Goal: Information Seeking & Learning: Learn about a topic

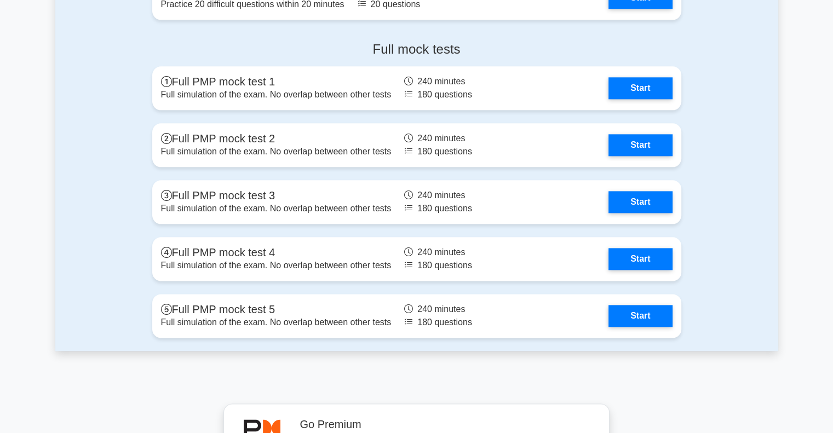
scroll to position [1295, 0]
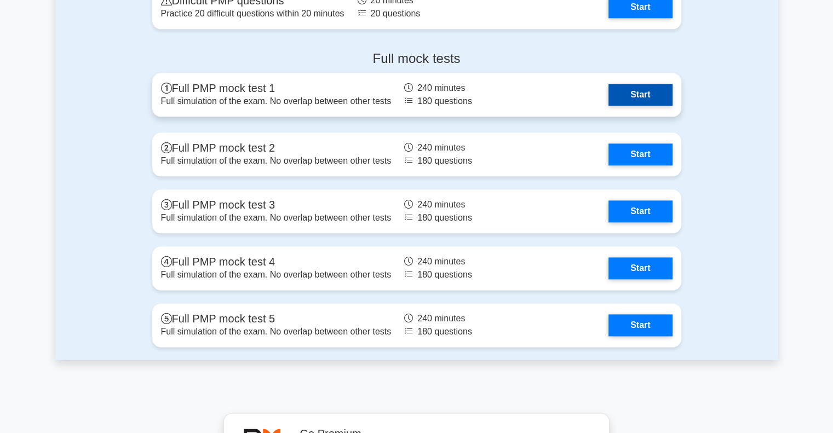
click at [639, 94] on link "Start" at bounding box center [640, 95] width 64 height 22
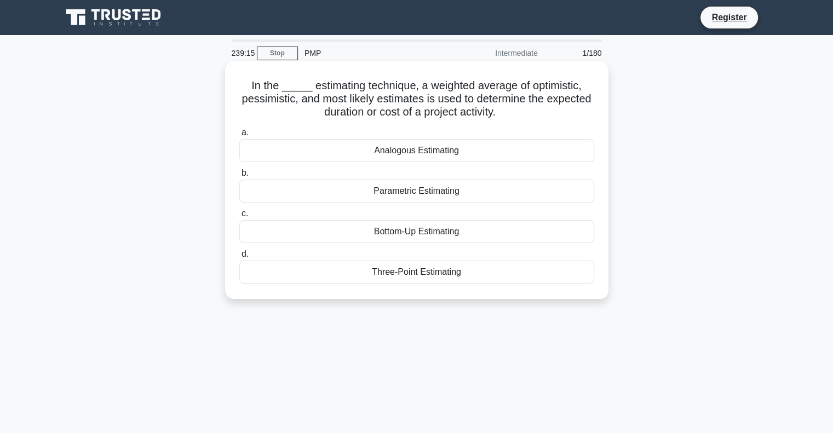
click at [413, 273] on div "Three-Point Estimating" at bounding box center [416, 272] width 355 height 23
click at [239, 258] on input "d. Three-Point Estimating" at bounding box center [239, 254] width 0 height 7
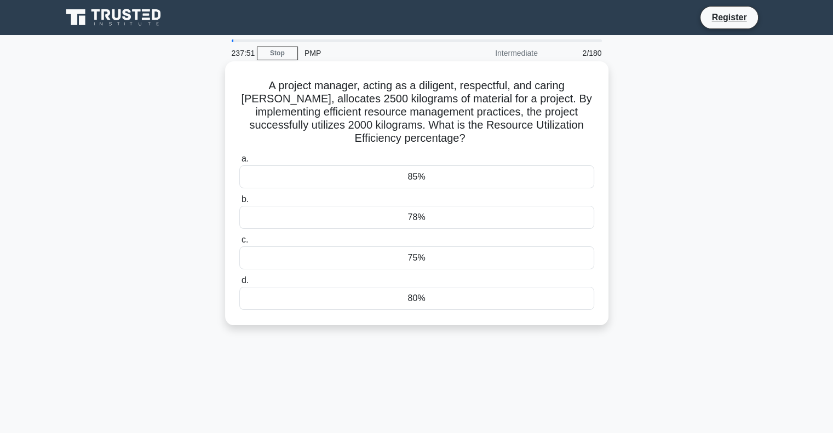
click at [416, 258] on div "75%" at bounding box center [416, 257] width 355 height 23
click at [239, 244] on input "c. 75%" at bounding box center [239, 240] width 0 height 7
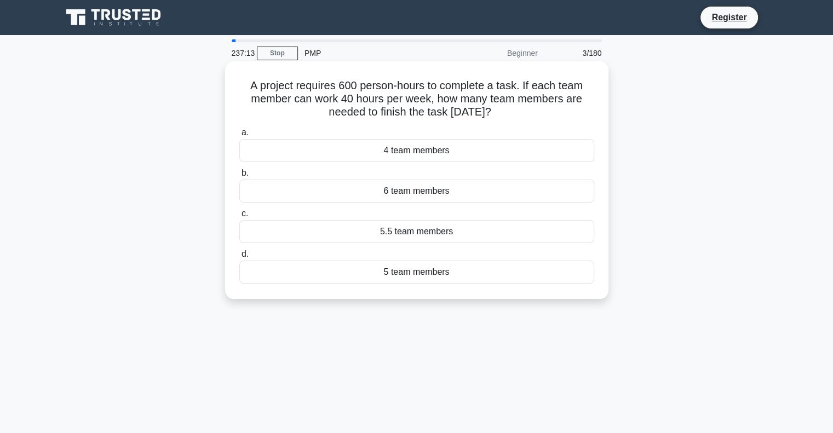
click at [414, 199] on div "6 team members" at bounding box center [416, 191] width 355 height 23
click at [239, 177] on input "b. 6 team members" at bounding box center [239, 173] width 0 height 7
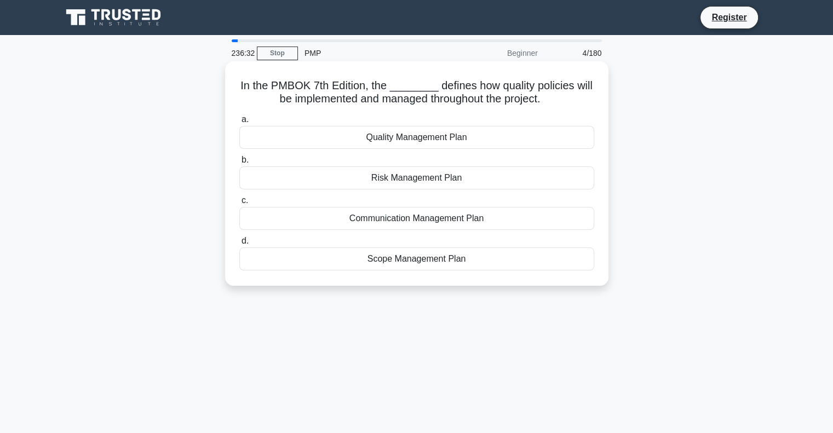
click at [442, 138] on div "Quality Management Plan" at bounding box center [416, 137] width 355 height 23
click at [239, 123] on input "a. Quality Management Plan" at bounding box center [239, 119] width 0 height 7
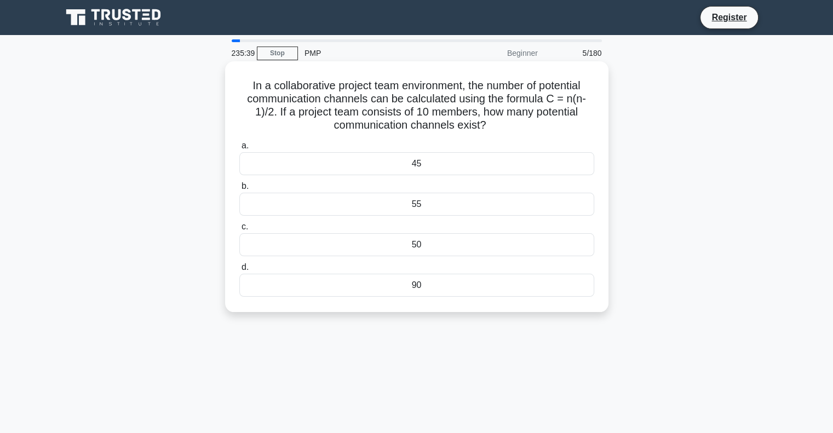
click at [418, 204] on div "55" at bounding box center [416, 204] width 355 height 23
click at [239, 190] on input "b. 55" at bounding box center [239, 186] width 0 height 7
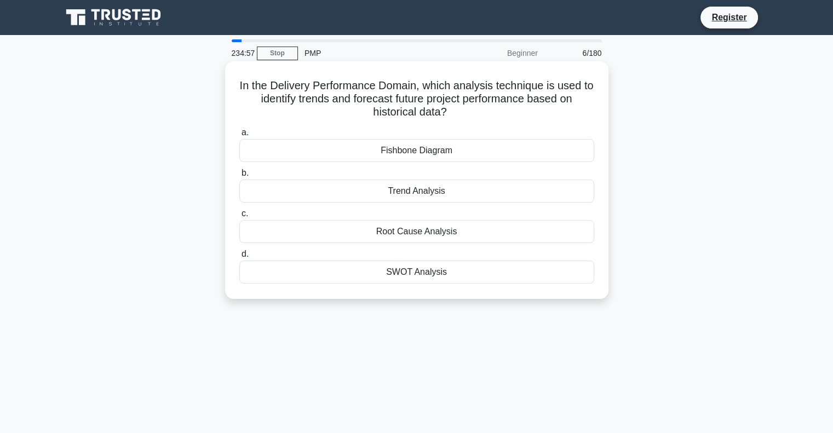
click at [433, 192] on div "Trend Analysis" at bounding box center [416, 191] width 355 height 23
click at [239, 177] on input "b. Trend Analysis" at bounding box center [239, 173] width 0 height 7
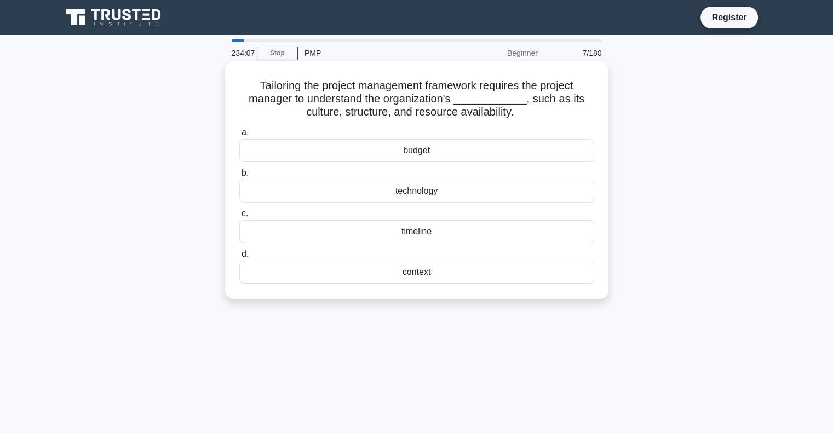
click at [424, 273] on div "context" at bounding box center [416, 272] width 355 height 23
click at [239, 258] on input "d. context" at bounding box center [239, 254] width 0 height 7
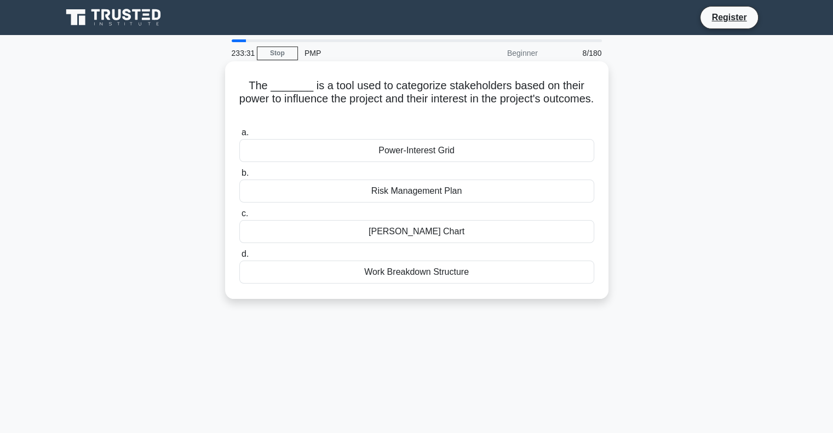
click at [435, 153] on div "Power-Interest Grid" at bounding box center [416, 150] width 355 height 23
click at [239, 136] on input "a. Power-Interest Grid" at bounding box center [239, 132] width 0 height 7
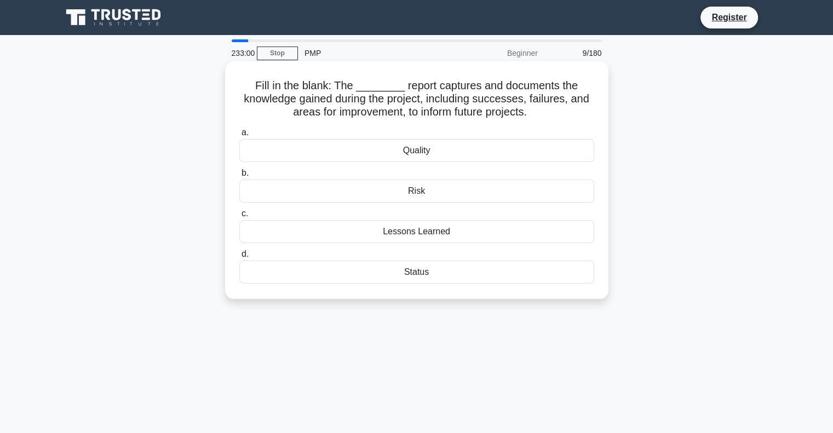
click at [424, 229] on div "Lessons Learned" at bounding box center [416, 231] width 355 height 23
click at [239, 217] on input "c. Lessons Learned" at bounding box center [239, 213] width 0 height 7
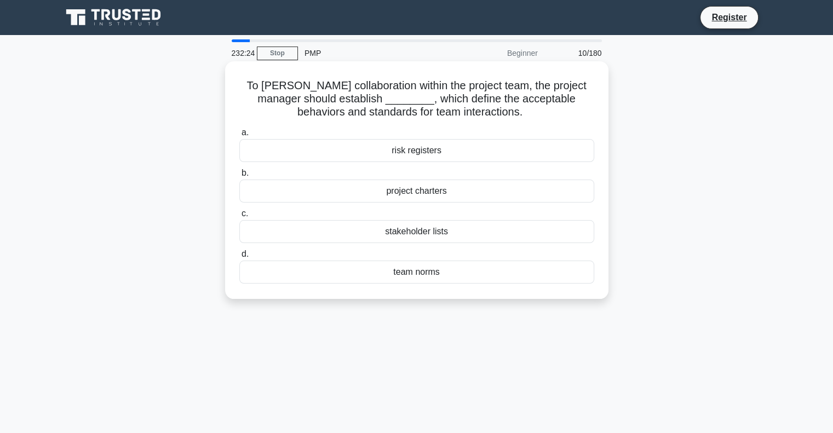
click at [414, 271] on div "team norms" at bounding box center [416, 272] width 355 height 23
click at [239, 258] on input "d. team norms" at bounding box center [239, 254] width 0 height 7
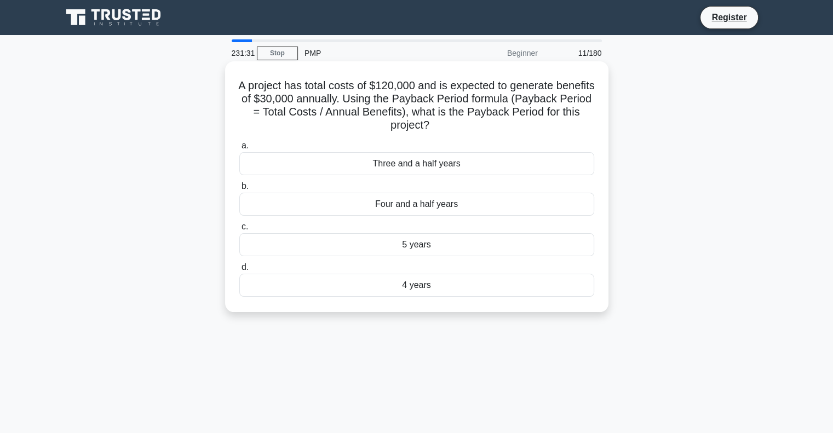
click at [423, 245] on div "5 years" at bounding box center [416, 244] width 355 height 23
click at [239, 231] on input "c. 5 years" at bounding box center [239, 226] width 0 height 7
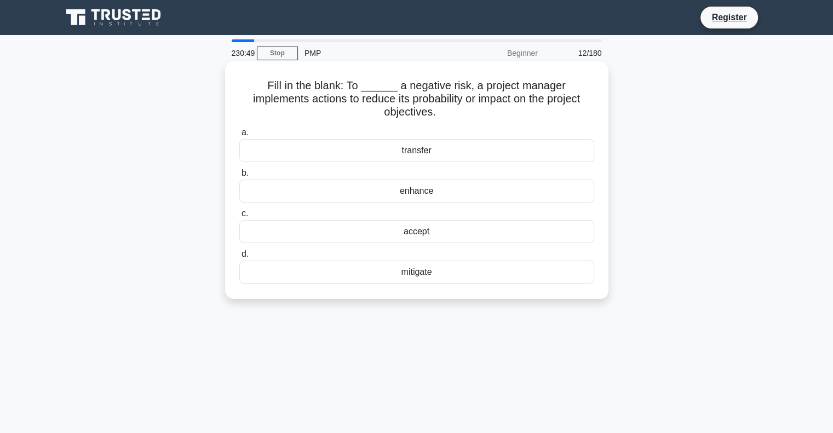
click at [429, 262] on div "mitigate" at bounding box center [416, 272] width 355 height 23
click at [239, 258] on input "d. mitigate" at bounding box center [239, 254] width 0 height 7
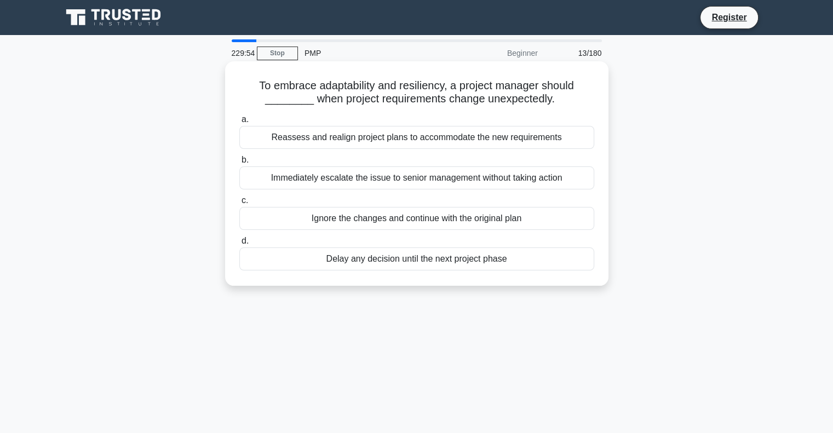
click at [450, 135] on div "Reassess and realign project plans to accommodate the new requirements" at bounding box center [416, 137] width 355 height 23
click at [239, 123] on input "a. Reassess and realign project plans to accommodate the new requirements" at bounding box center [239, 119] width 0 height 7
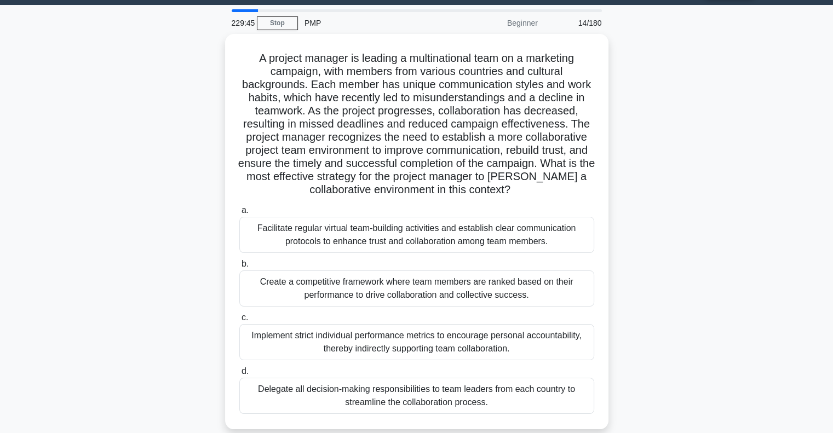
scroll to position [35, 0]
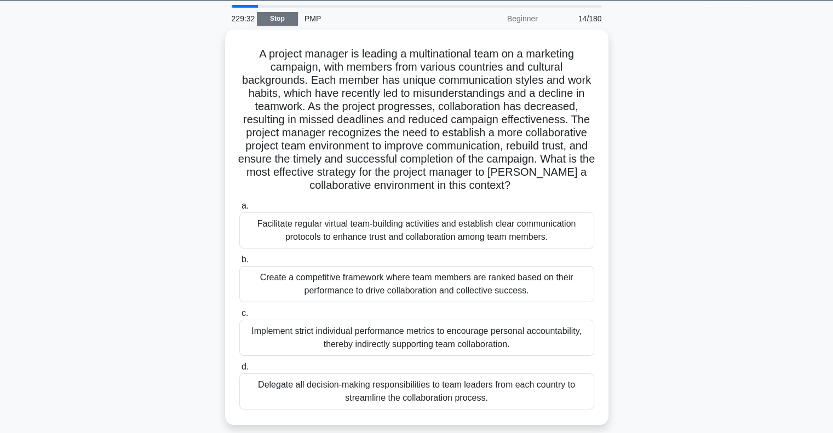
click at [278, 16] on link "Stop" at bounding box center [277, 19] width 41 height 14
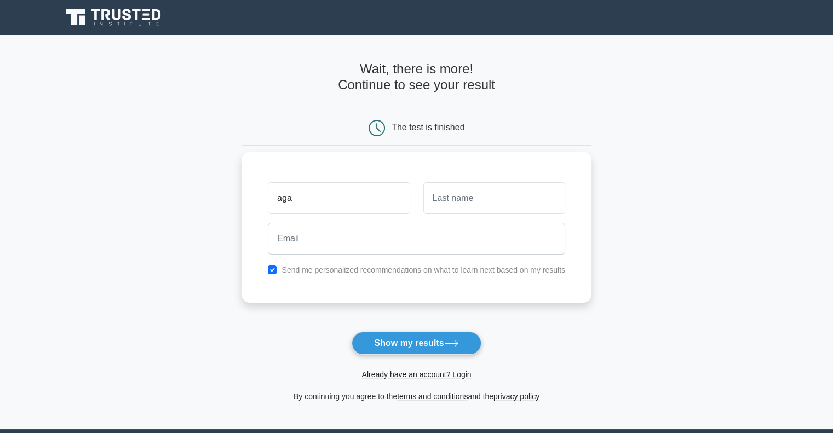
type input "aga"
click at [470, 197] on input "text" at bounding box center [494, 198] width 142 height 32
type input "mammadov"
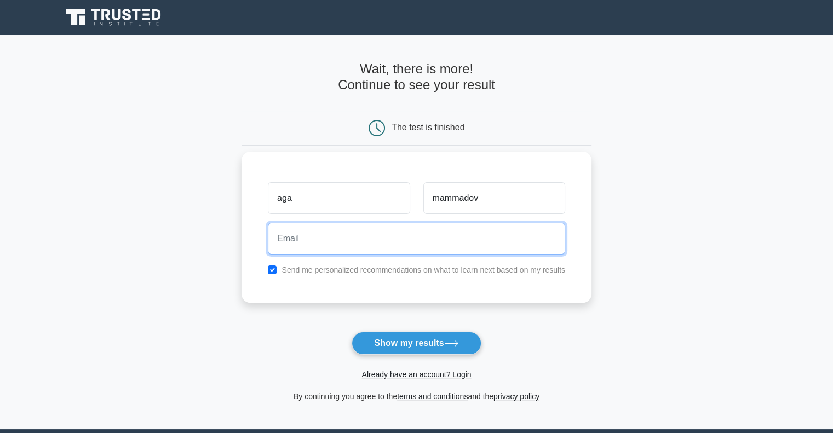
click at [402, 235] on input "email" at bounding box center [416, 239] width 297 height 32
type input "agabala.m@outlook.com"
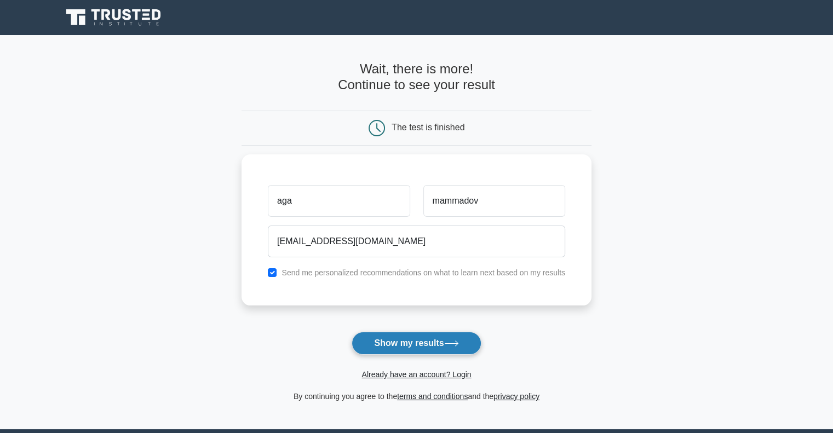
click at [410, 348] on button "Show my results" at bounding box center [416, 343] width 129 height 23
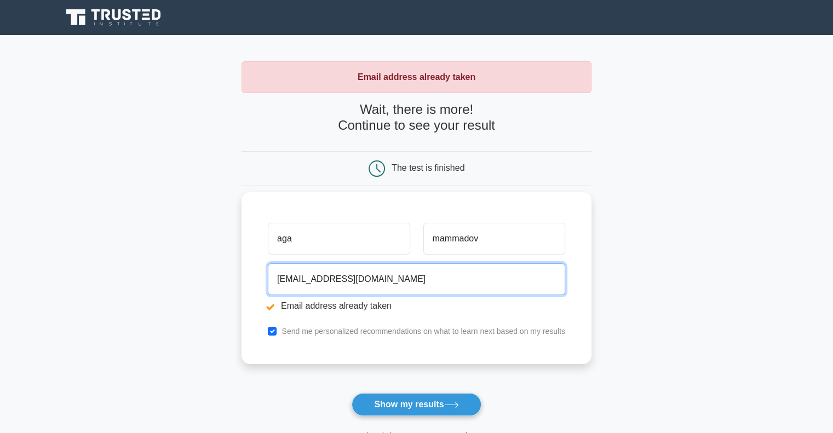
click at [383, 279] on input "agabala.m@outlook.com" at bounding box center [416, 279] width 297 height 32
type input "a"
click at [319, 282] on input "agabala.m@" at bounding box center [416, 279] width 297 height 32
click at [353, 283] on input "agabala0877@" at bounding box center [416, 279] width 297 height 32
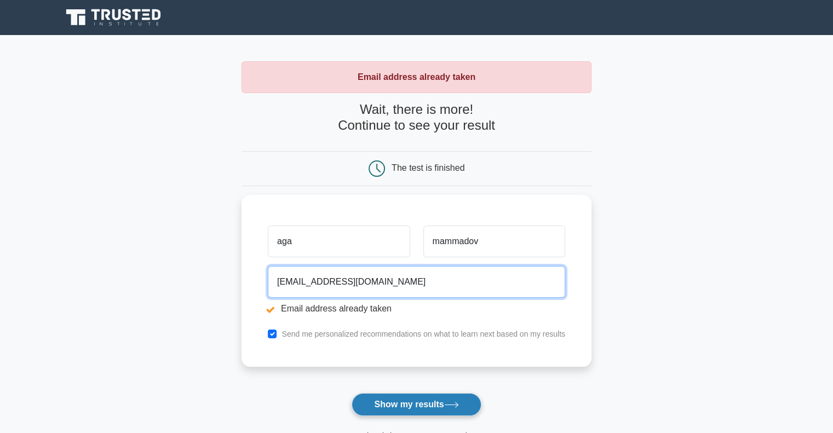
type input "agabala0877@gmail.com"
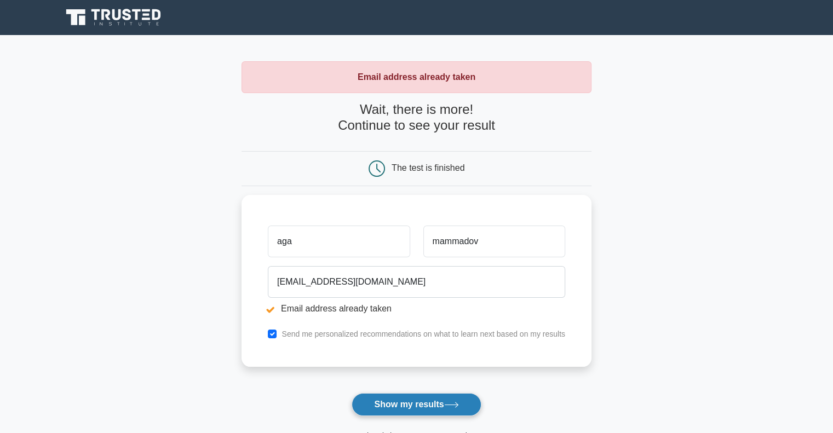
click at [406, 400] on button "Show my results" at bounding box center [416, 404] width 129 height 23
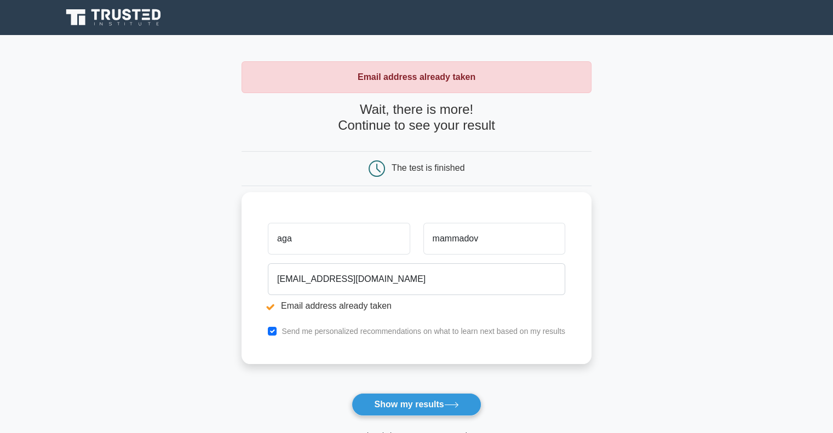
click at [304, 248] on input "aga" at bounding box center [339, 239] width 142 height 32
type input "a"
type input "Agabala"
click at [436, 238] on input "mammadov" at bounding box center [494, 239] width 142 height 32
click at [441, 238] on input "mammadov" at bounding box center [494, 239] width 142 height 32
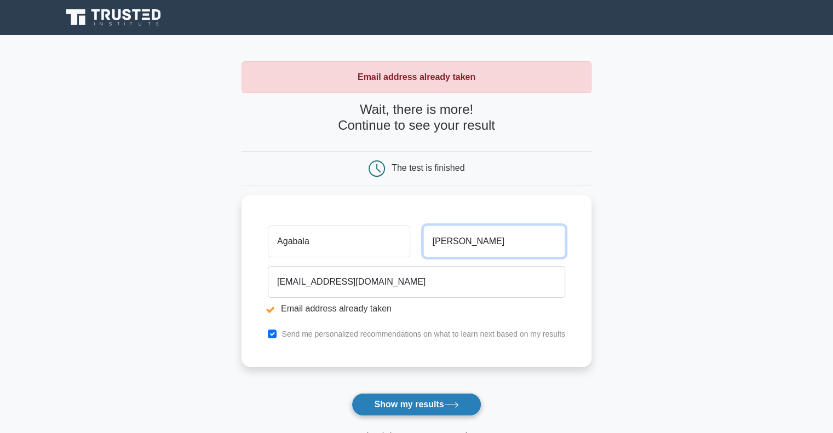
type input "Mammadov"
click at [435, 403] on button "Show my results" at bounding box center [416, 404] width 129 height 23
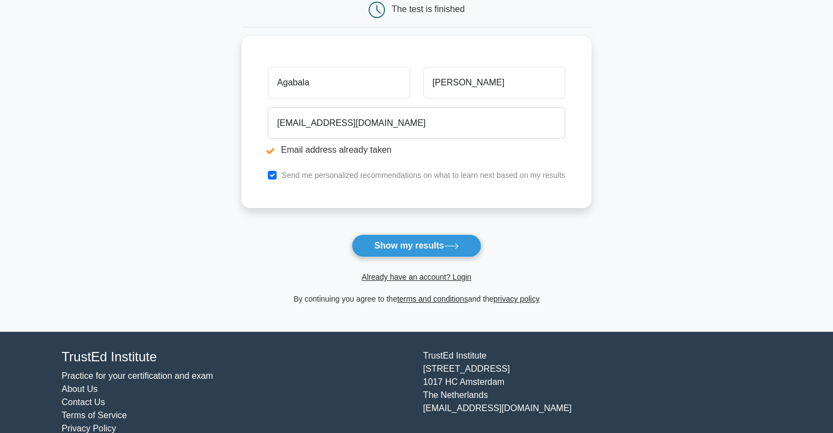
scroll to position [161, 0]
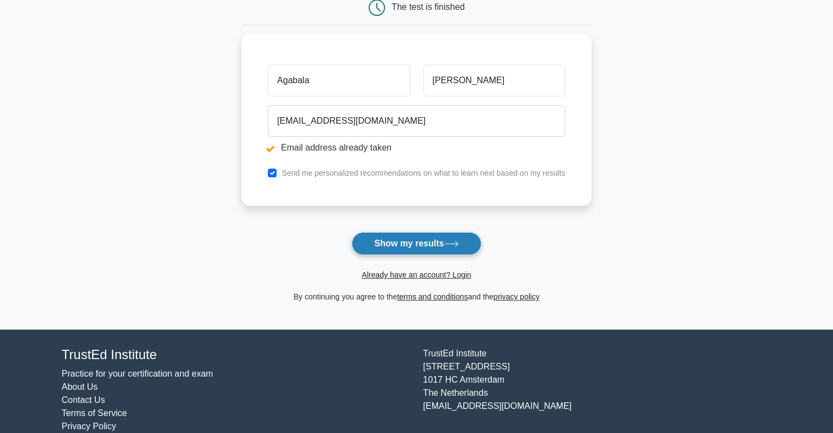
click at [459, 241] on icon at bounding box center [451, 244] width 15 height 6
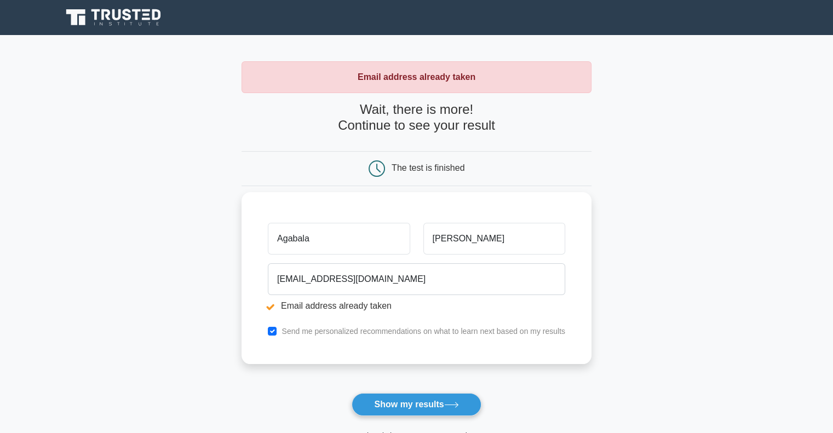
click at [322, 240] on input "Agabala" at bounding box center [339, 239] width 142 height 32
type input "A"
click at [273, 308] on li "Email address already taken" at bounding box center [416, 306] width 297 height 13
click at [272, 332] on input "checkbox" at bounding box center [272, 331] width 9 height 9
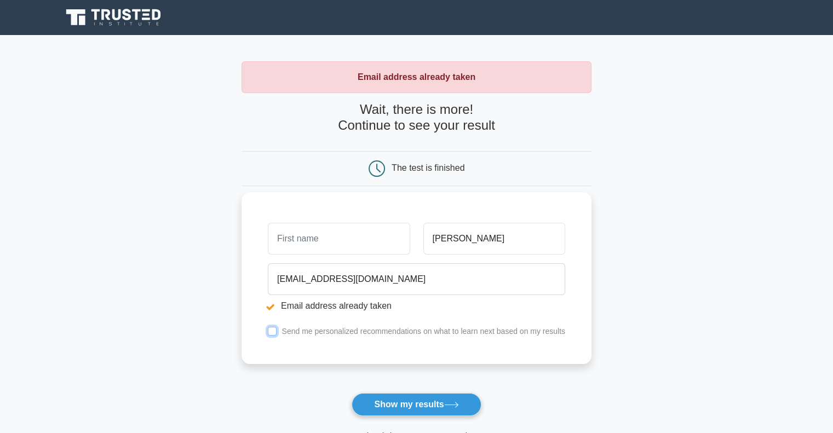
checkbox input "true"
click at [353, 238] on input "text" at bounding box center [339, 239] width 142 height 32
type input "Agabala"
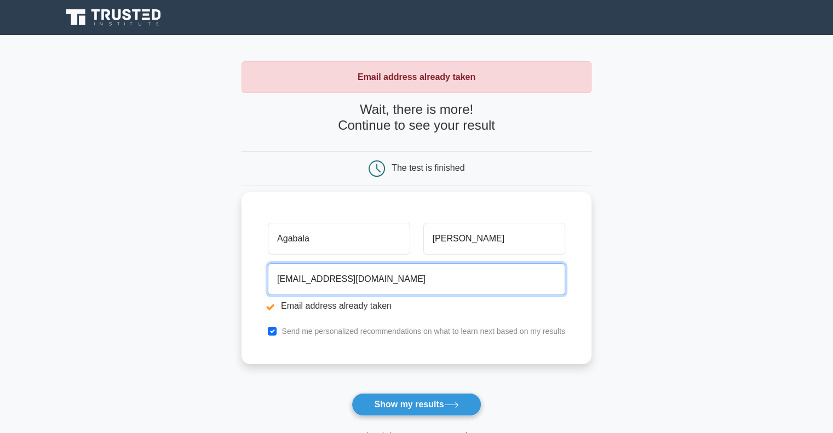
click at [409, 281] on input "[EMAIL_ADDRESS][DOMAIN_NAME]" at bounding box center [416, 279] width 297 height 32
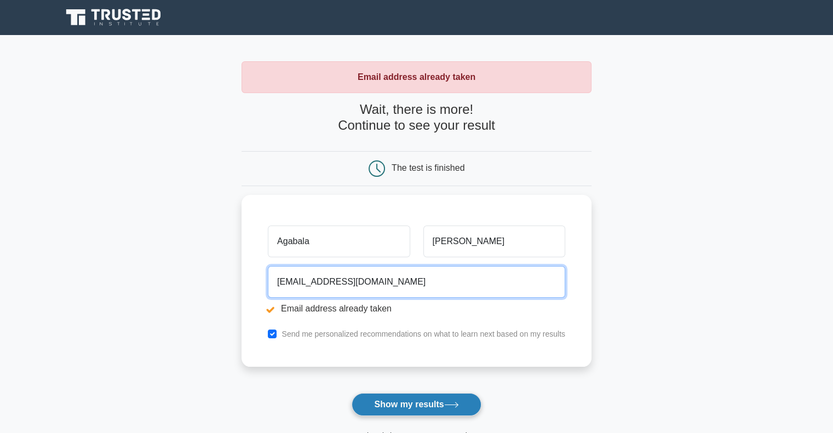
type input "agabala.m77@gmail.com"
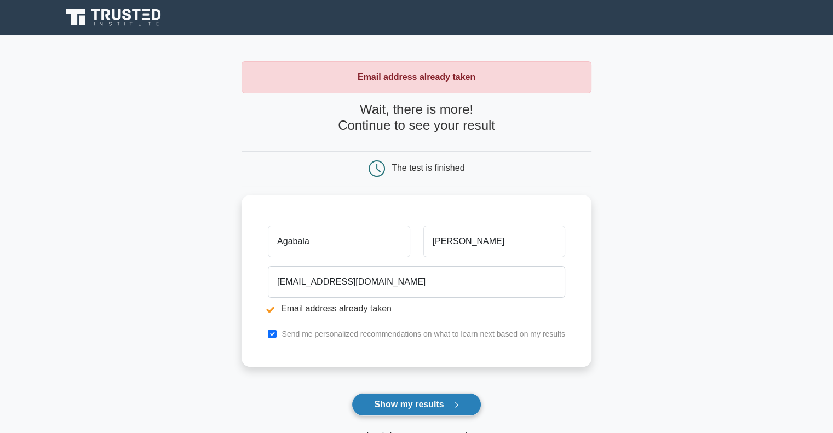
click at [435, 406] on button "Show my results" at bounding box center [416, 404] width 129 height 23
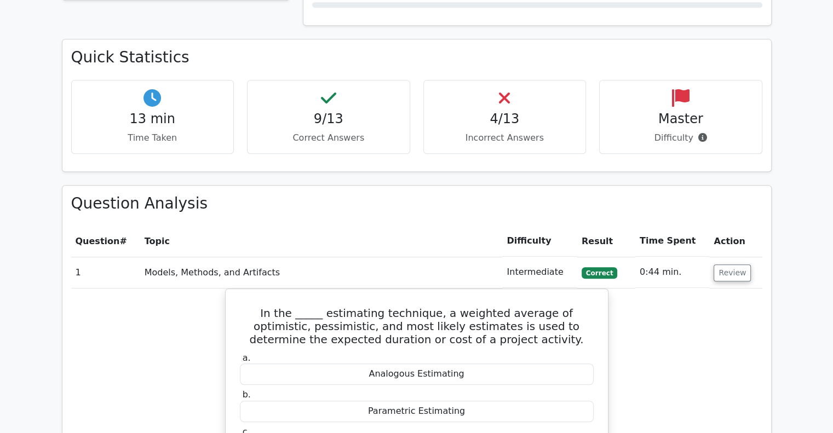
scroll to position [507, 0]
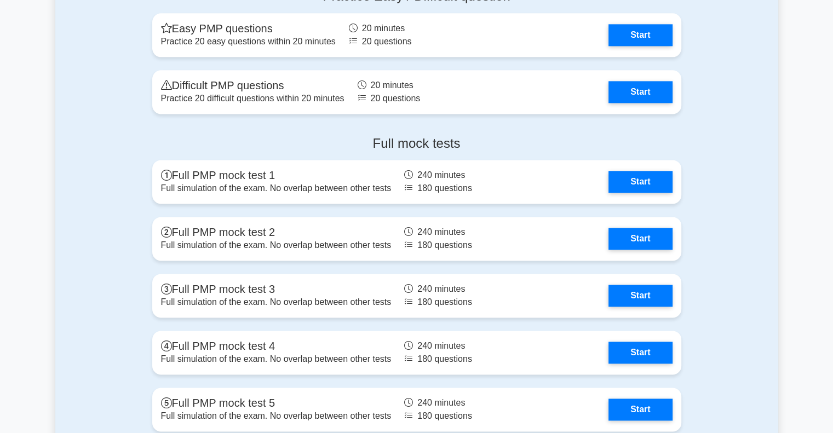
scroll to position [1480, 0]
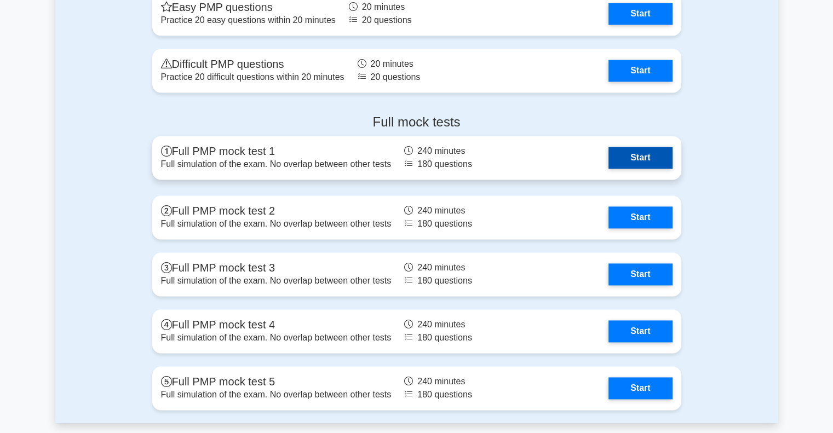
click at [652, 148] on link "Start" at bounding box center [640, 158] width 64 height 22
